Goal: Transaction & Acquisition: Book appointment/travel/reservation

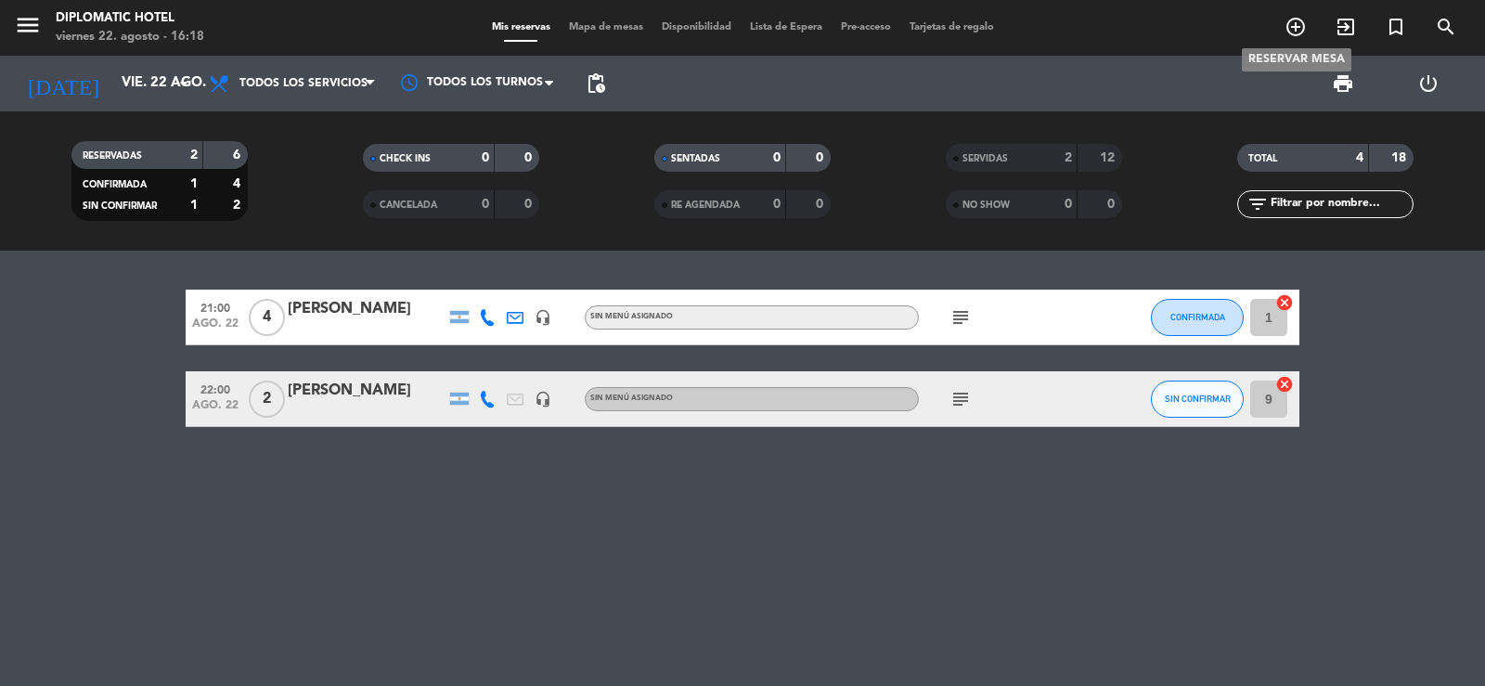
click at [1301, 26] on icon "add_circle_outline" at bounding box center [1296, 27] width 22 height 22
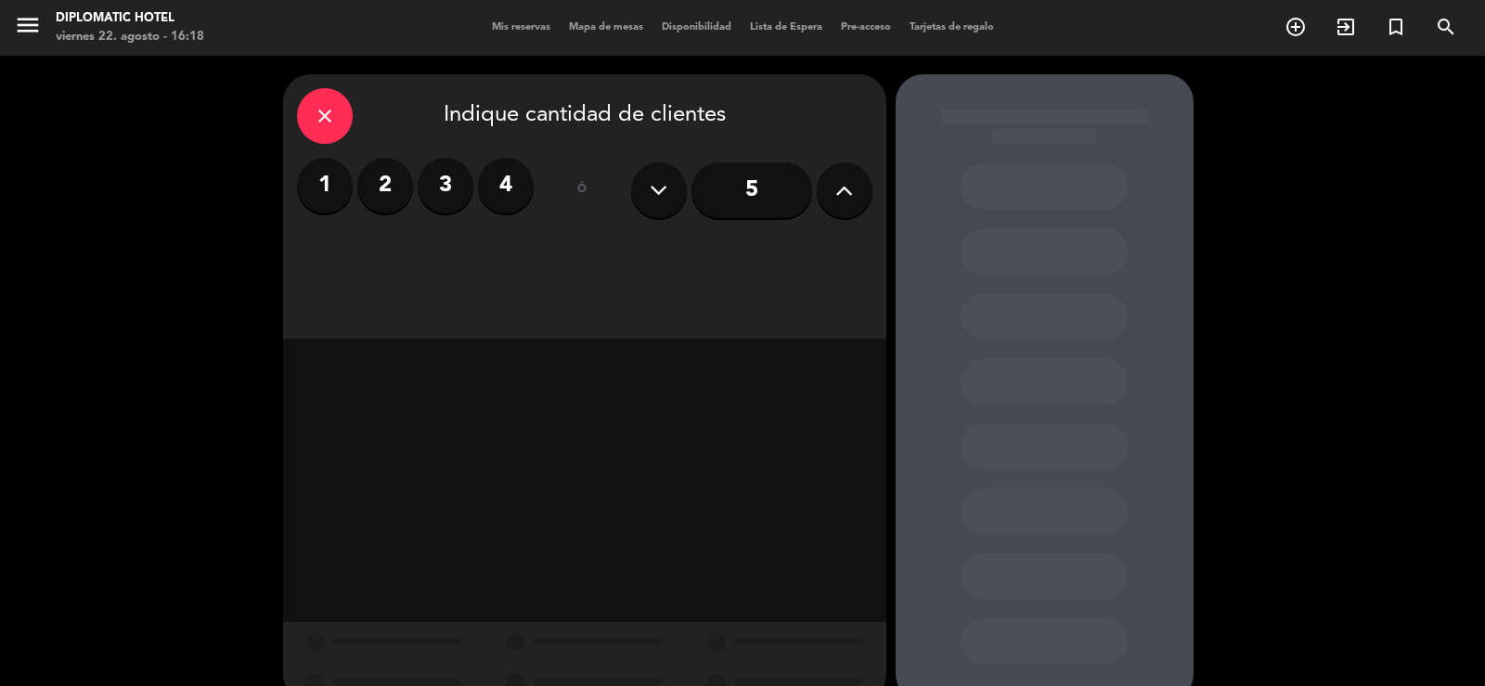
click at [495, 182] on label "4" at bounding box center [506, 186] width 56 height 56
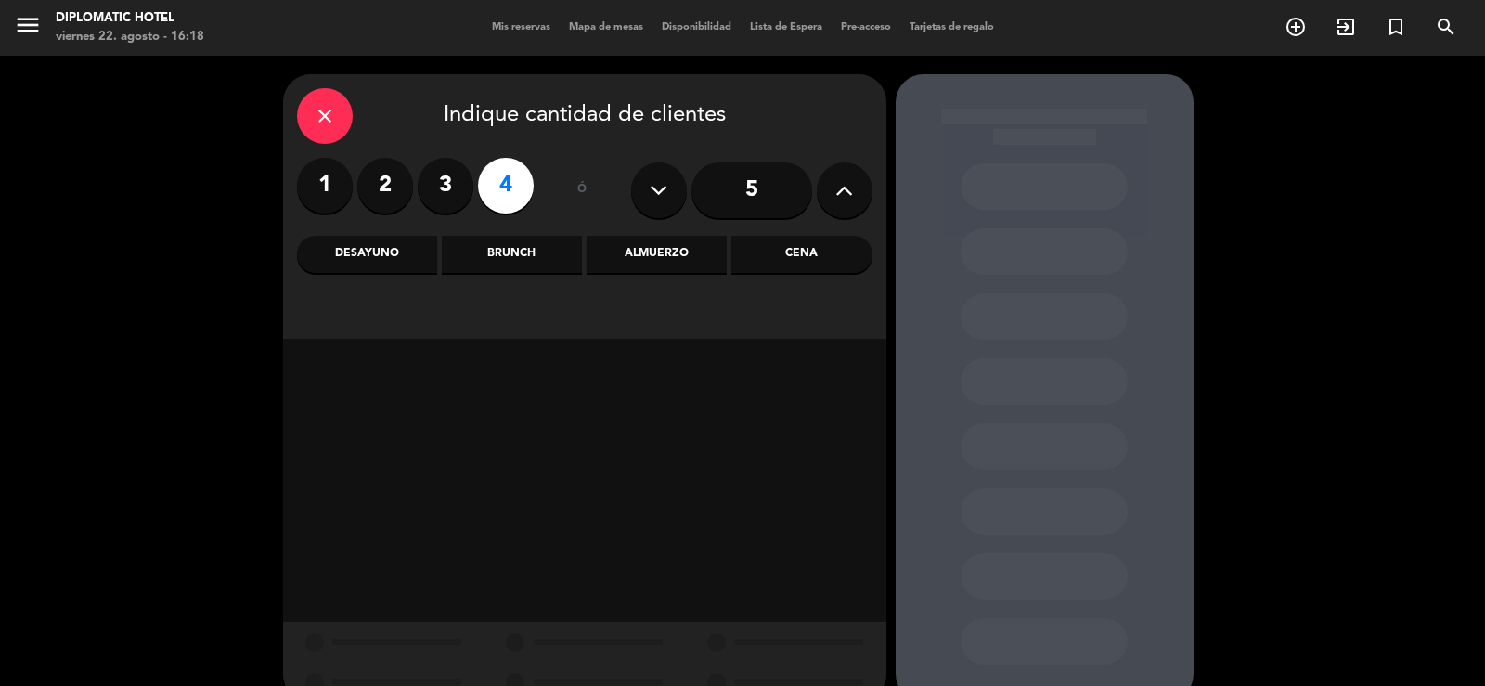
click at [522, 248] on div "Brunch" at bounding box center [512, 254] width 140 height 37
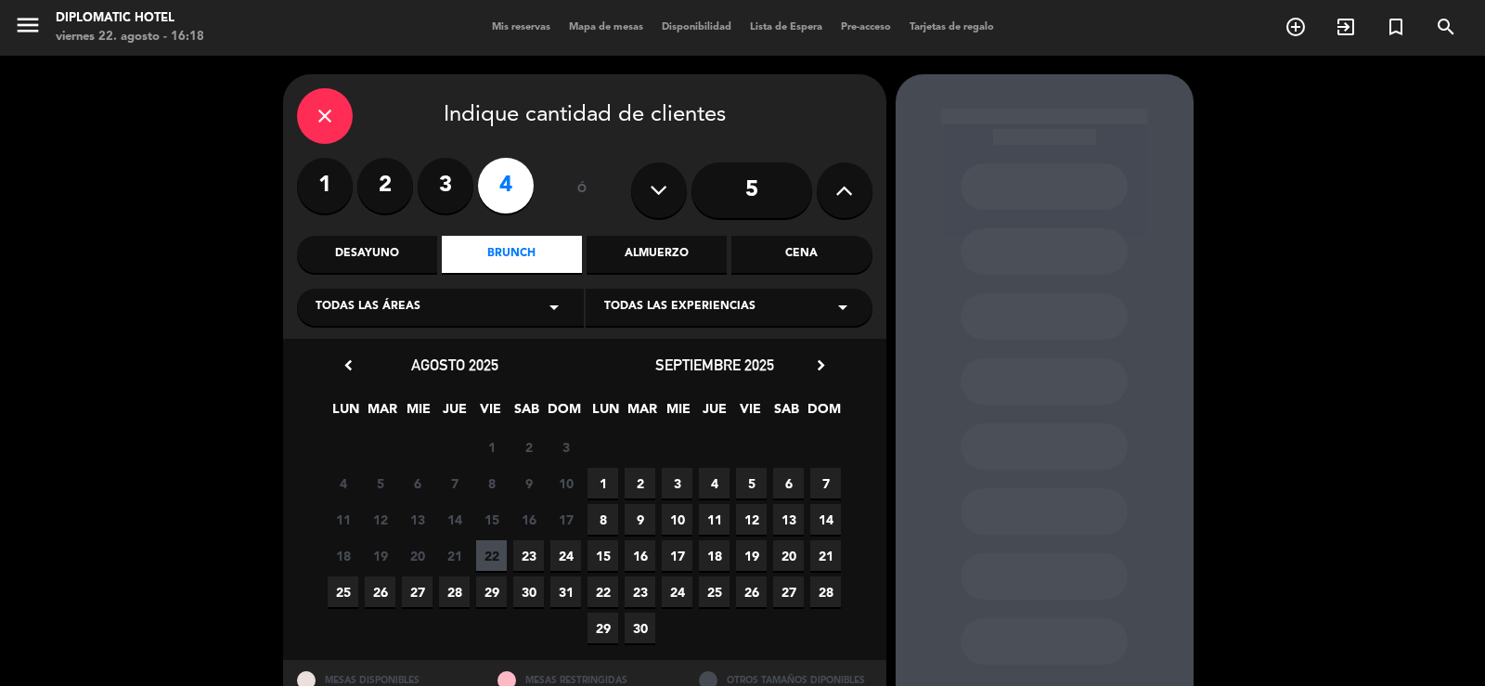
click at [420, 595] on span "27" at bounding box center [417, 591] width 31 height 31
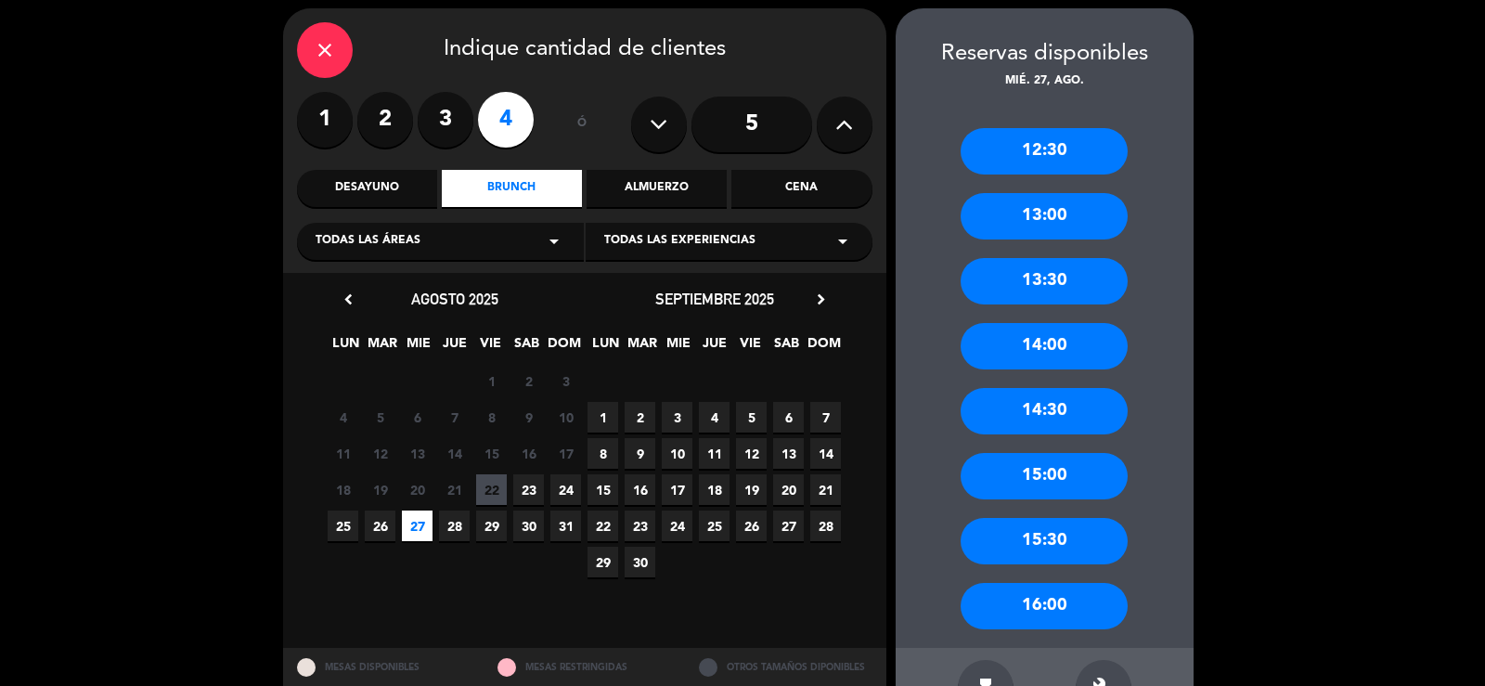
scroll to position [33, 0]
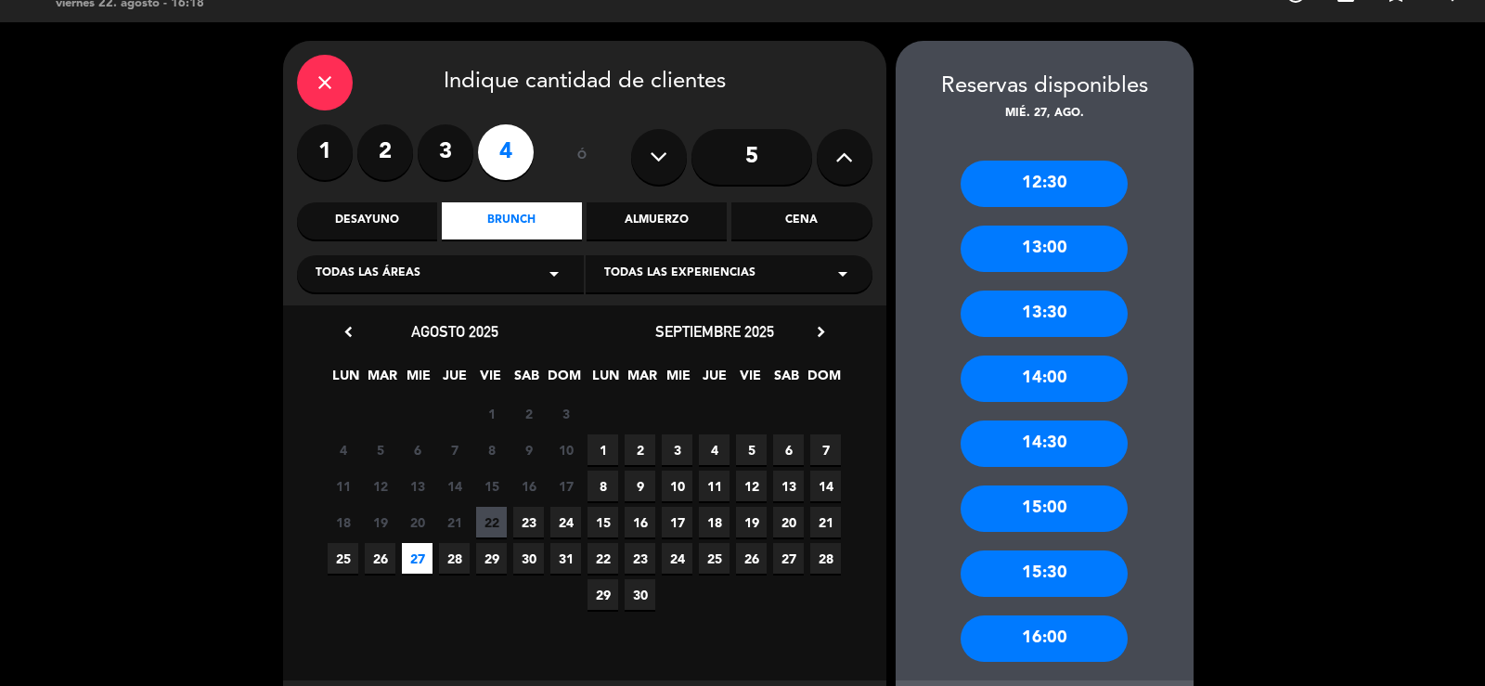
click at [677, 225] on div "Almuerzo" at bounding box center [657, 220] width 140 height 37
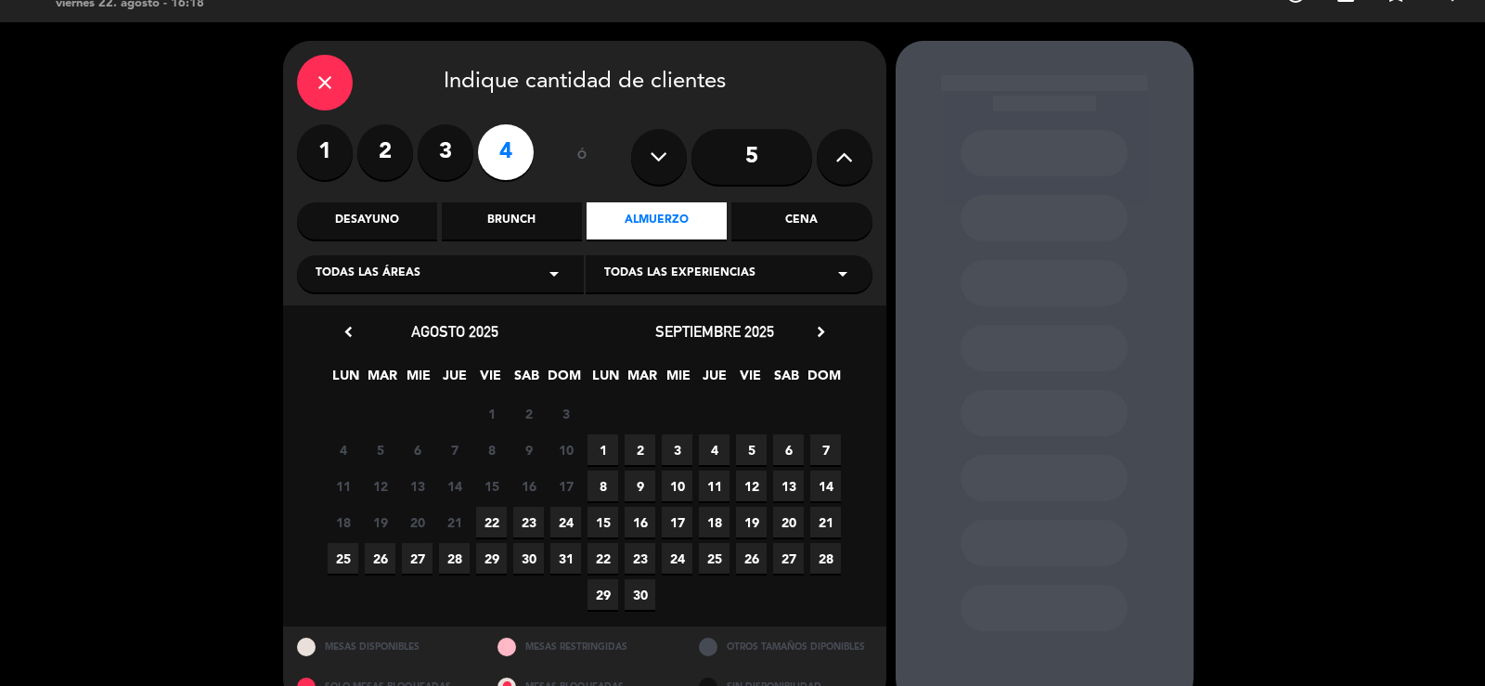
click at [410, 559] on span "27" at bounding box center [417, 558] width 31 height 31
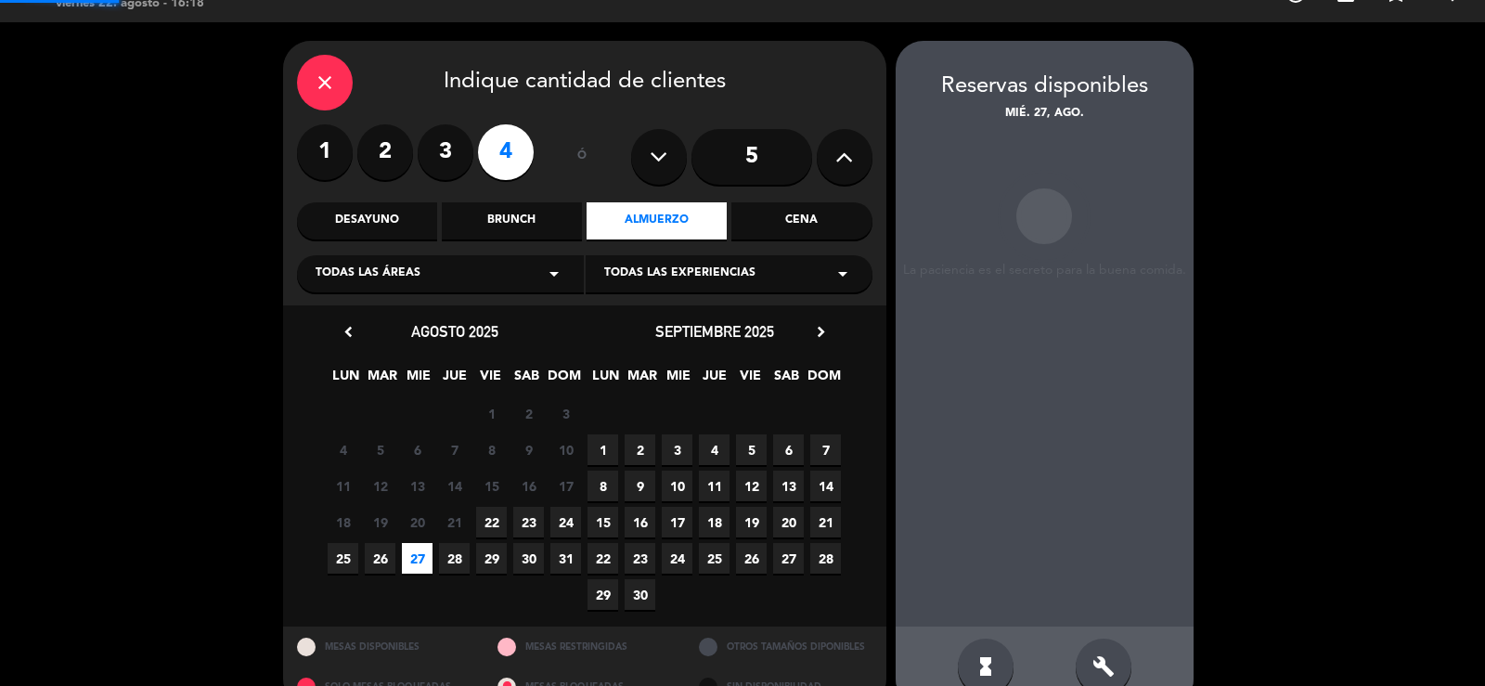
scroll to position [71, 0]
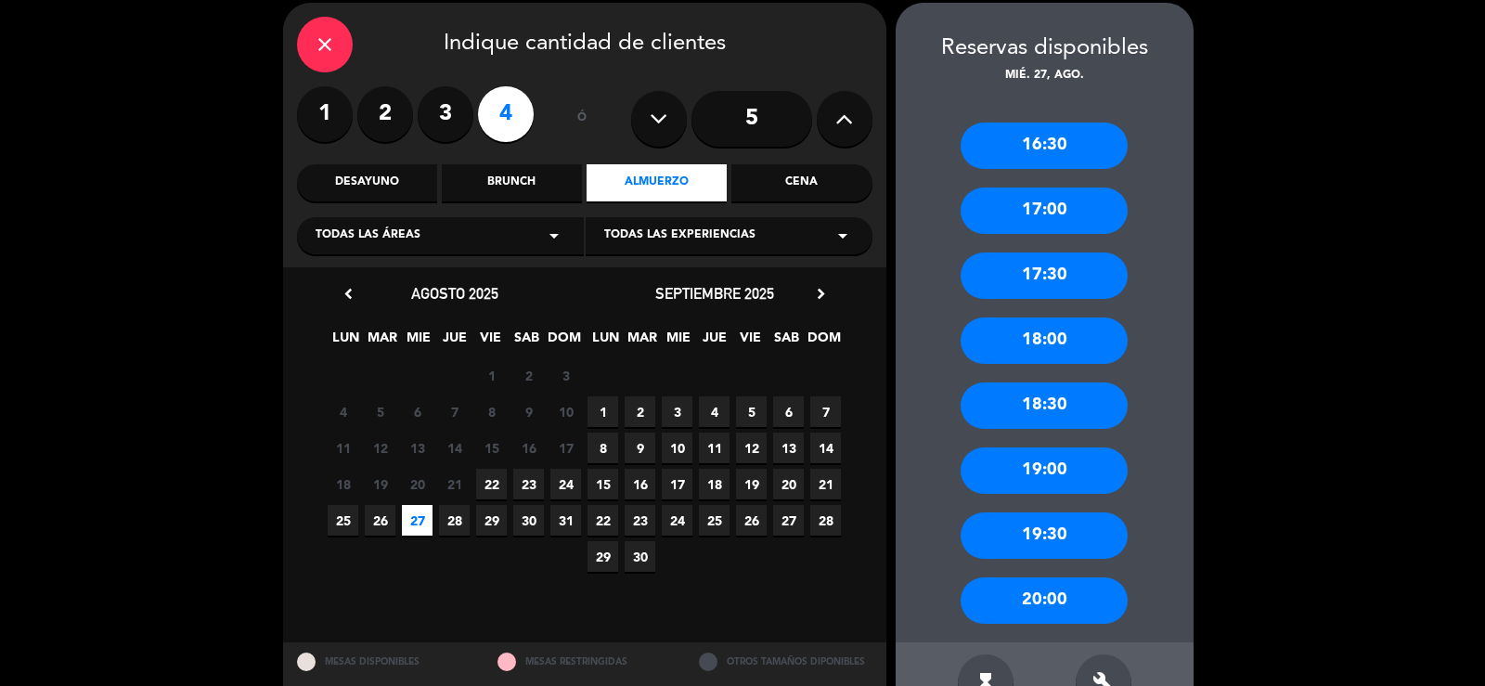
click at [1060, 469] on div "19:00" at bounding box center [1044, 470] width 167 height 46
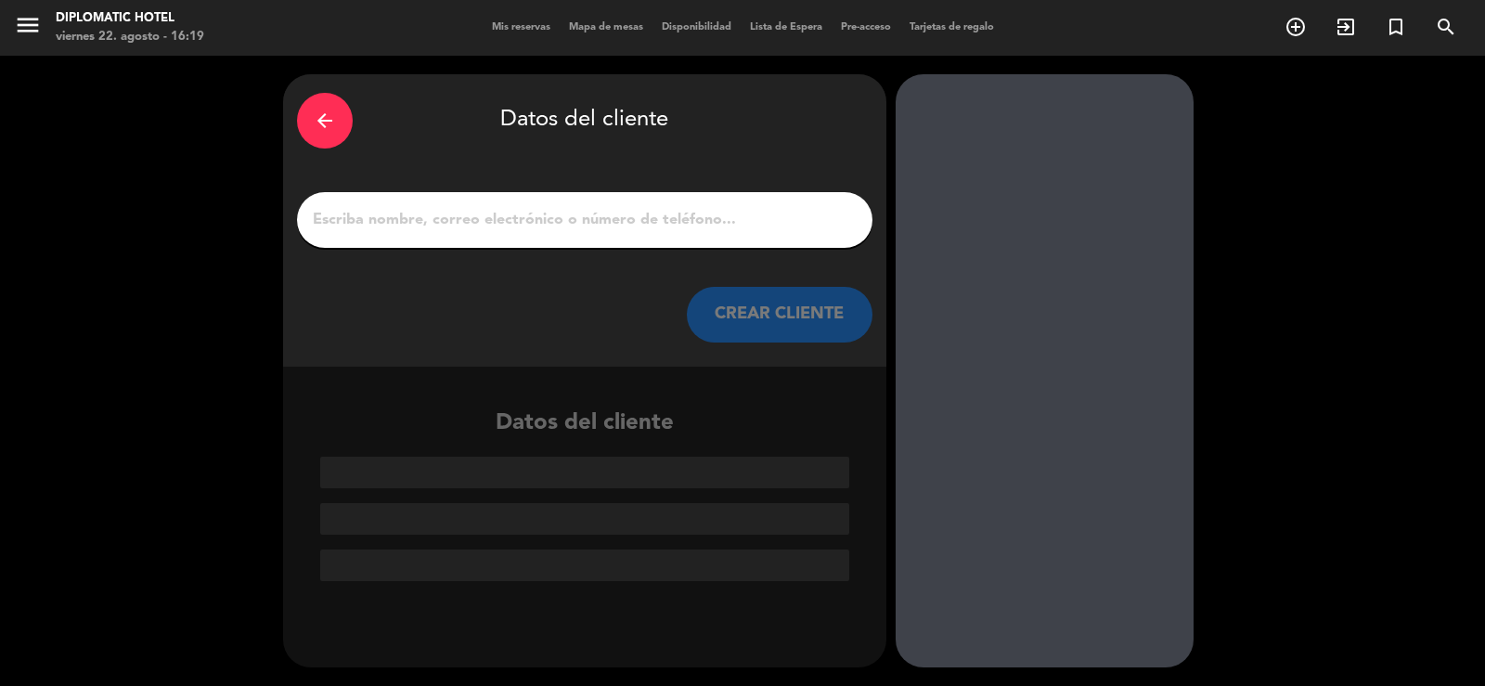
click at [662, 220] on input "1" at bounding box center [585, 220] width 548 height 26
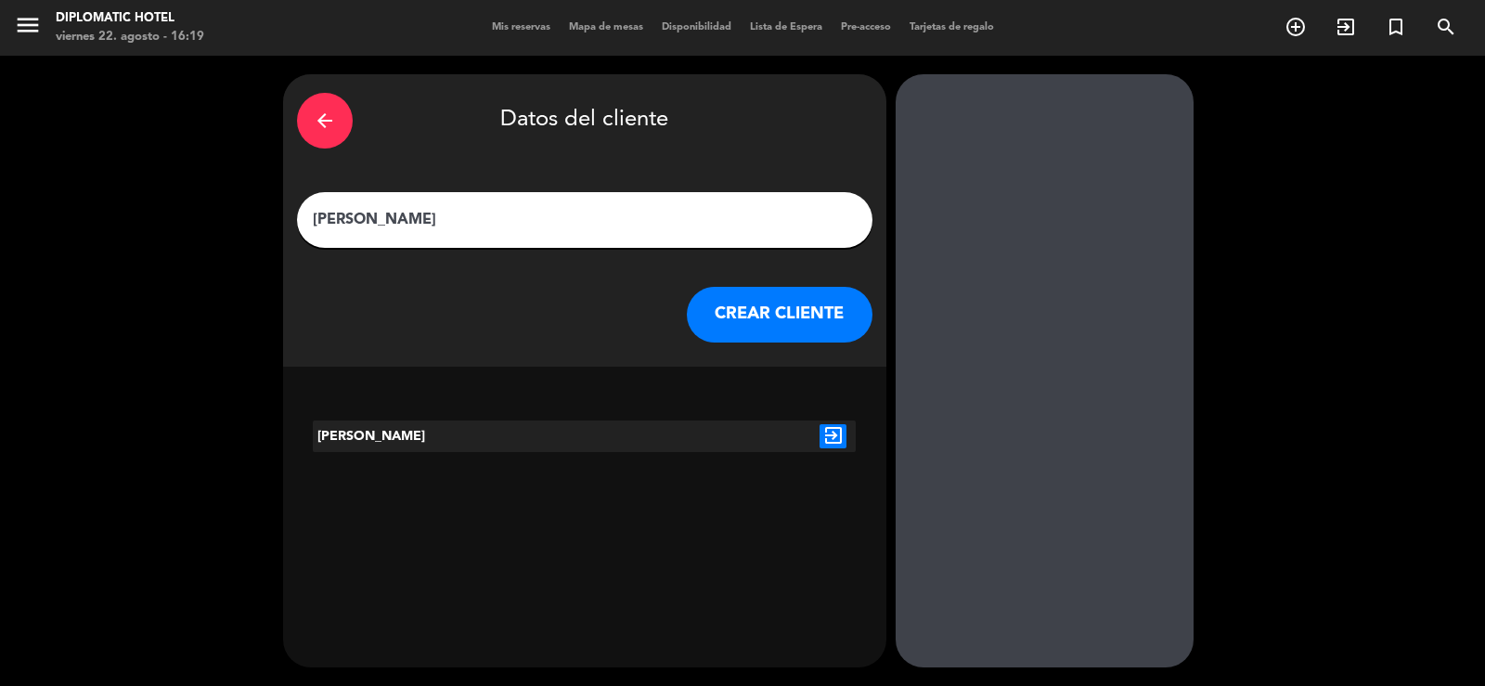
type input "[PERSON_NAME]"
click at [762, 324] on button "CREAR CLIENTE" at bounding box center [780, 315] width 186 height 56
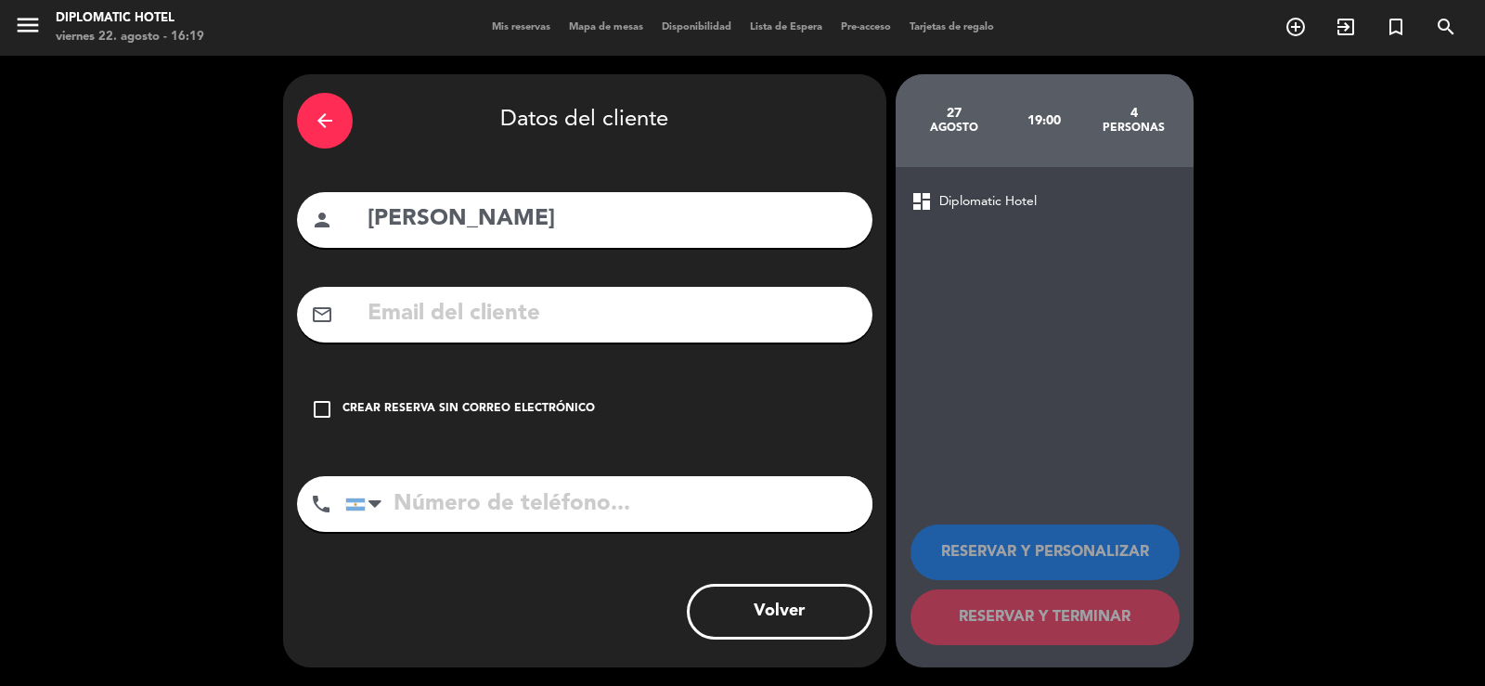
drag, startPoint x: 537, startPoint y: 405, endPoint x: 554, endPoint y: 405, distance: 17.6
click at [542, 405] on div "Crear reserva sin correo electrónico" at bounding box center [469, 409] width 253 height 19
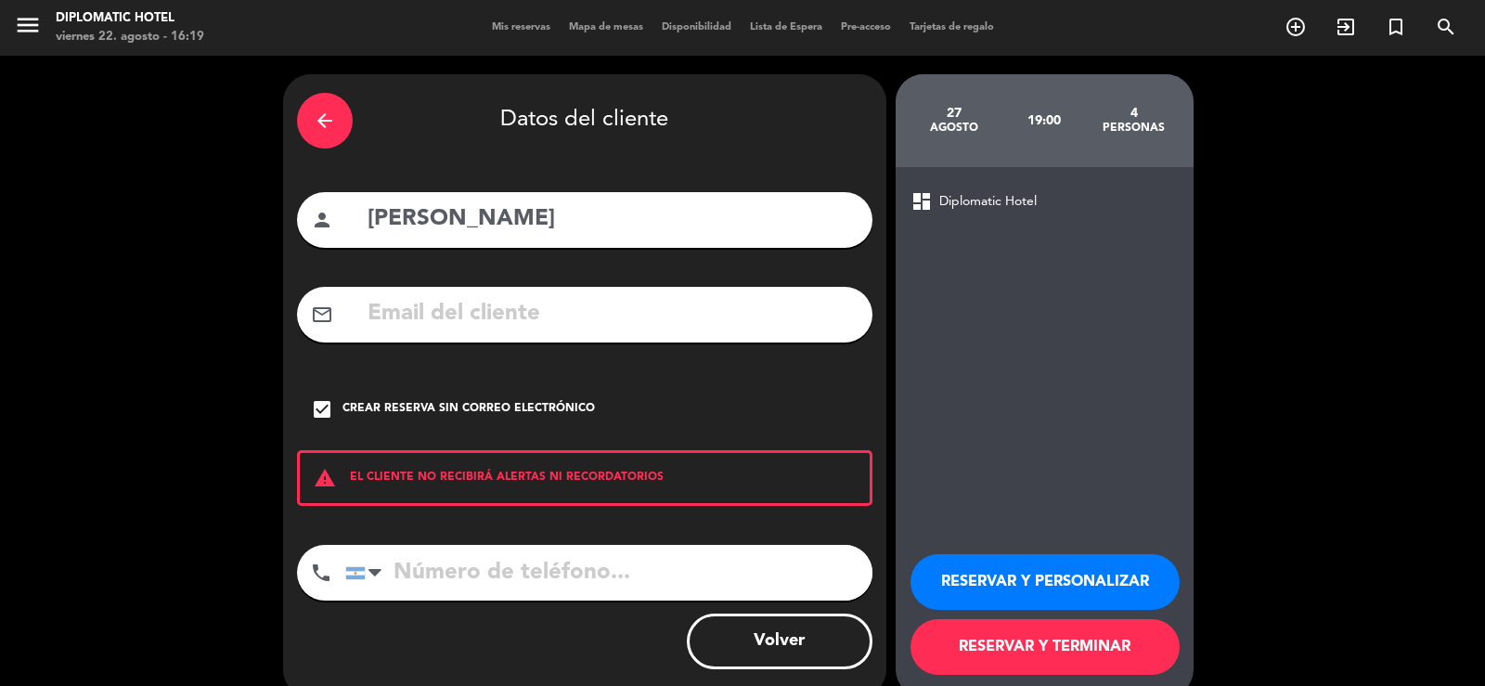
click at [589, 228] on input "[PERSON_NAME]" at bounding box center [612, 220] width 493 height 38
type input "[PERSON_NAME] (panadero)"
click at [1084, 576] on button "RESERVAR Y PERSONALIZAR" at bounding box center [1045, 582] width 269 height 56
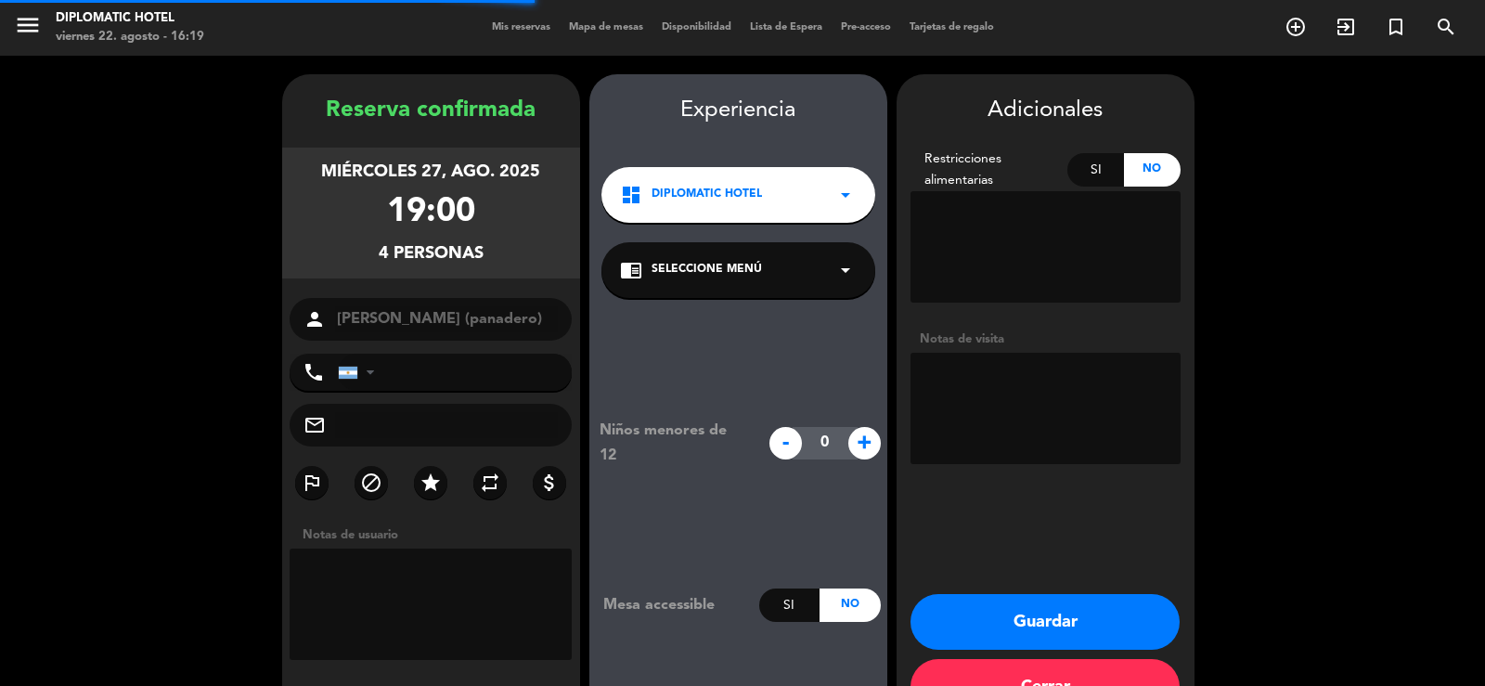
scroll to position [57, 0]
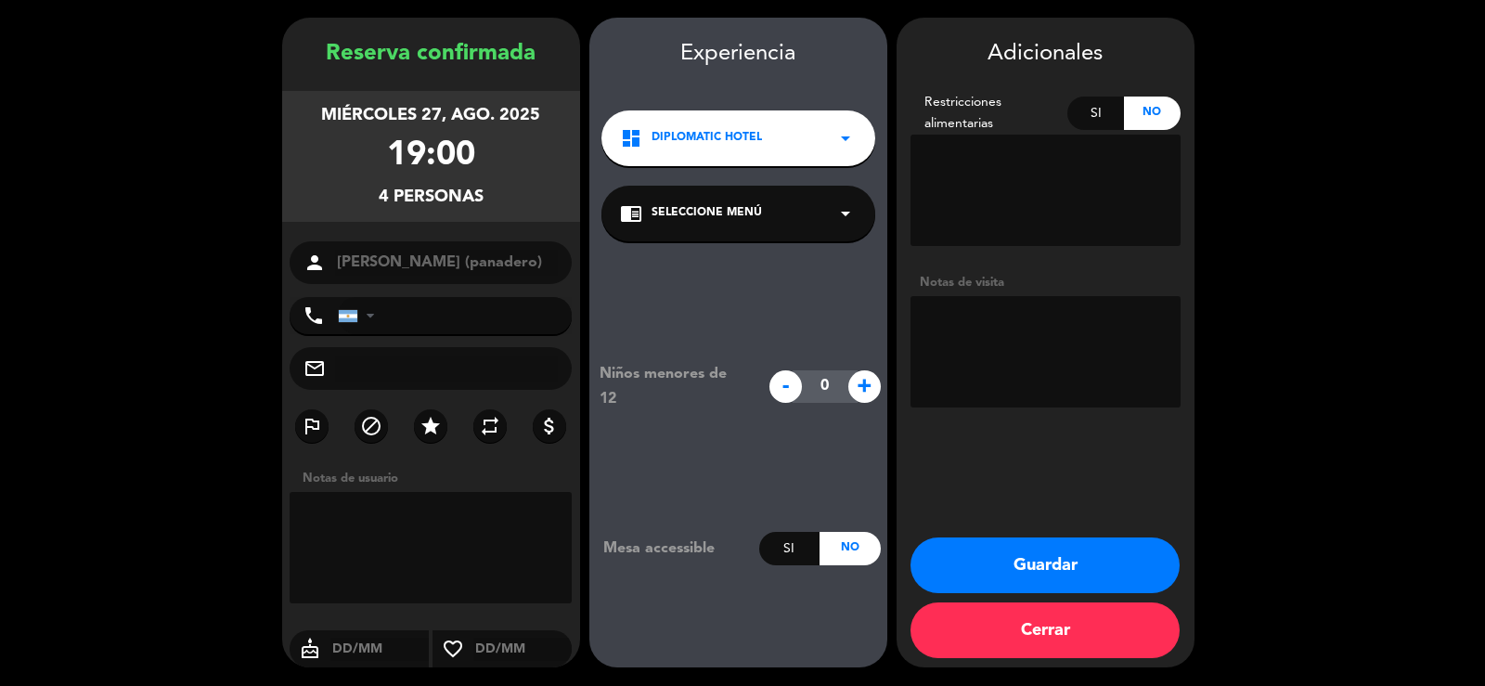
click at [1006, 322] on textarea at bounding box center [1046, 351] width 270 height 111
click at [1116, 555] on button "Guardar" at bounding box center [1045, 565] width 269 height 56
